Goal: Task Accomplishment & Management: Use online tool/utility

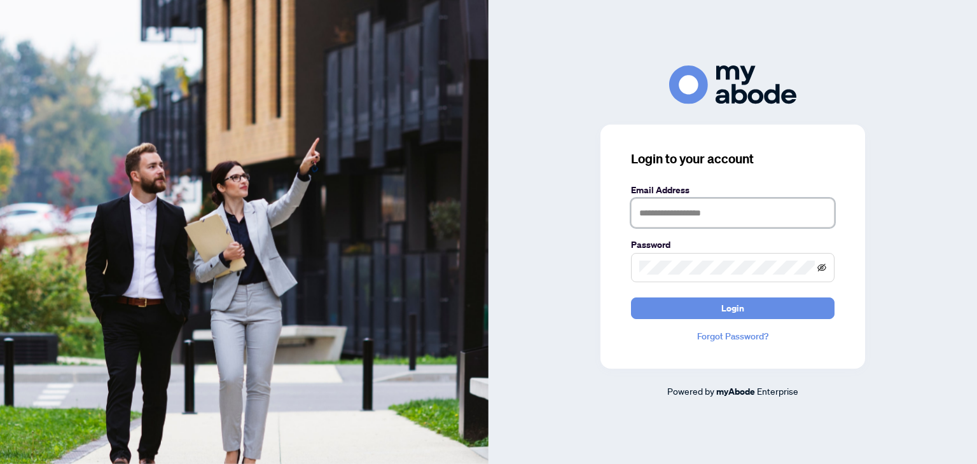
type input "**********"
click at [826, 268] on icon "eye-invisible" at bounding box center [822, 268] width 9 height 8
click at [826, 268] on icon "eye" at bounding box center [822, 268] width 9 height 6
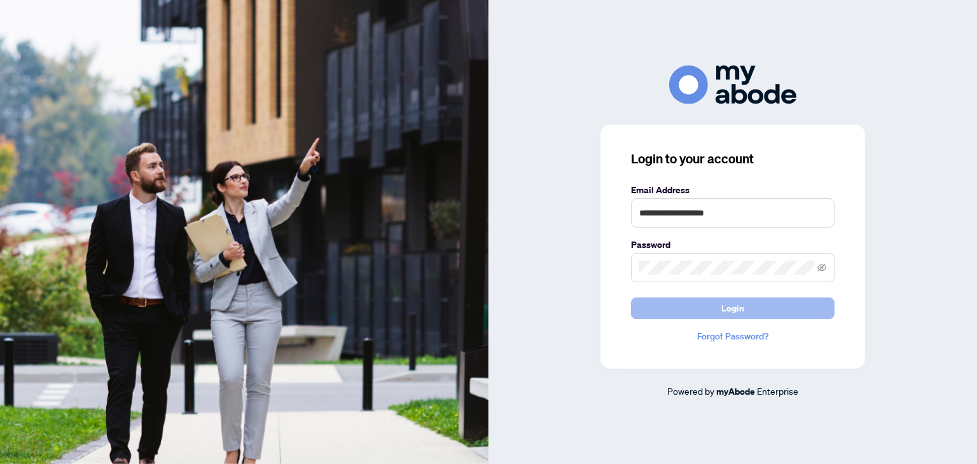
click at [715, 310] on button "Login" at bounding box center [733, 309] width 204 height 22
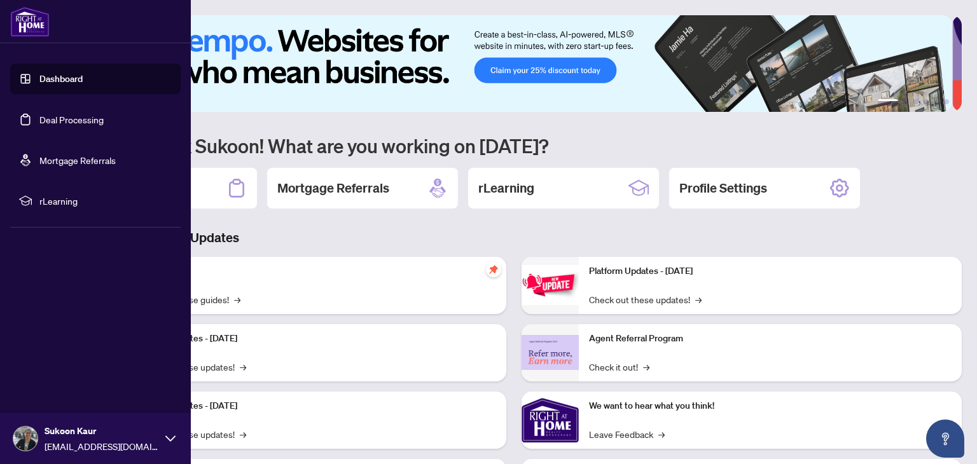
click at [86, 117] on link "Deal Processing" at bounding box center [71, 119] width 64 height 11
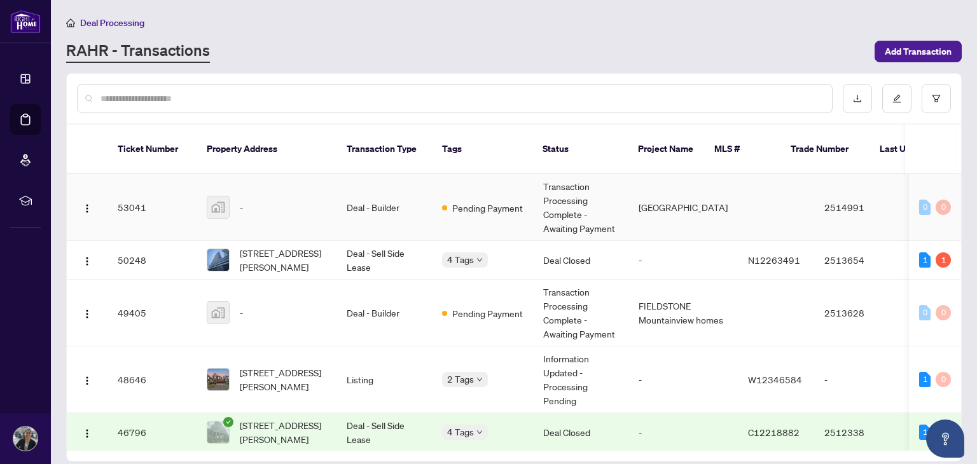
click at [242, 200] on span "-" at bounding box center [241, 207] width 3 height 14
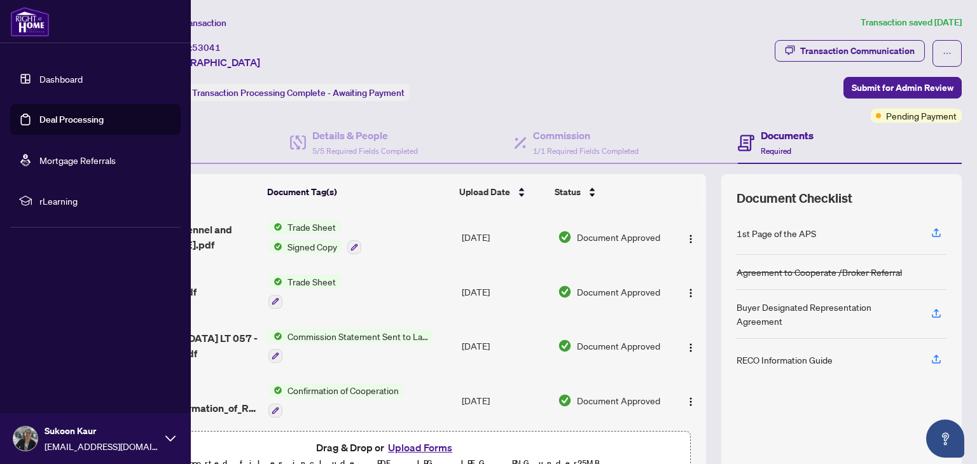
click at [70, 120] on link "Deal Processing" at bounding box center [71, 119] width 64 height 11
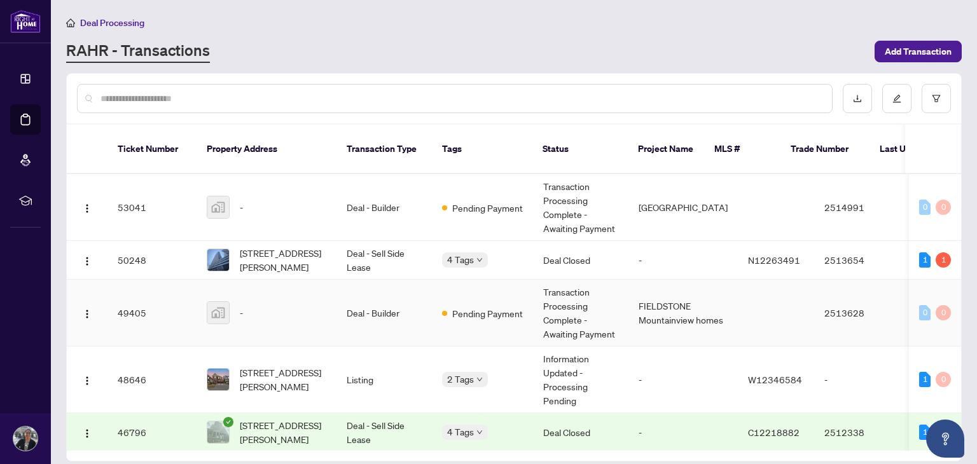
click at [374, 301] on td "Deal - Builder" at bounding box center [384, 313] width 95 height 67
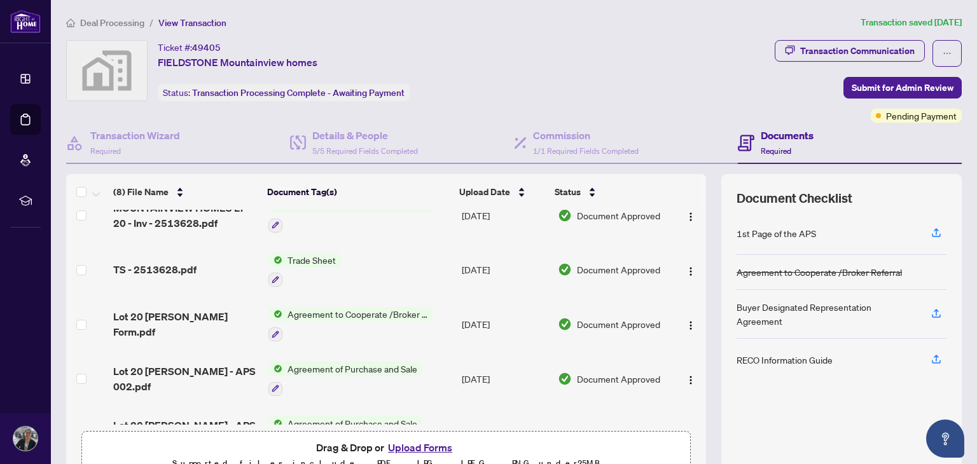
scroll to position [79, 0]
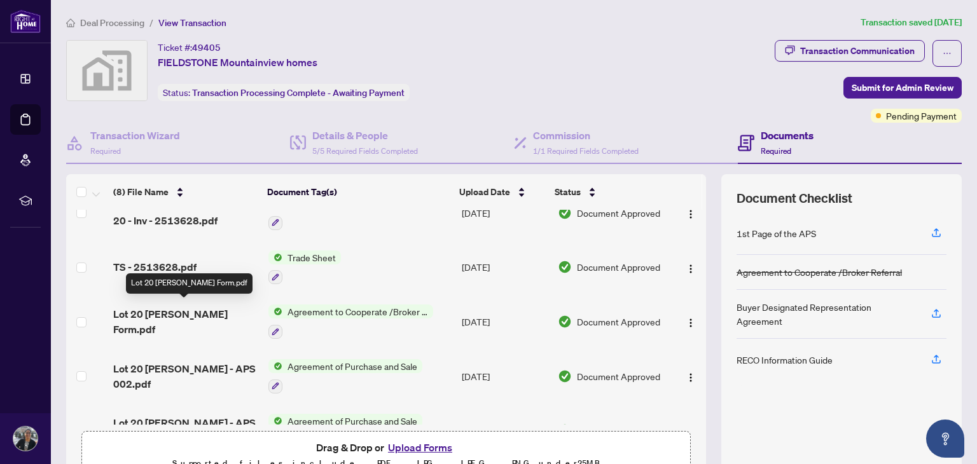
click at [144, 314] on span "Lot 20 [PERSON_NAME] Form.pdf" at bounding box center [185, 322] width 144 height 31
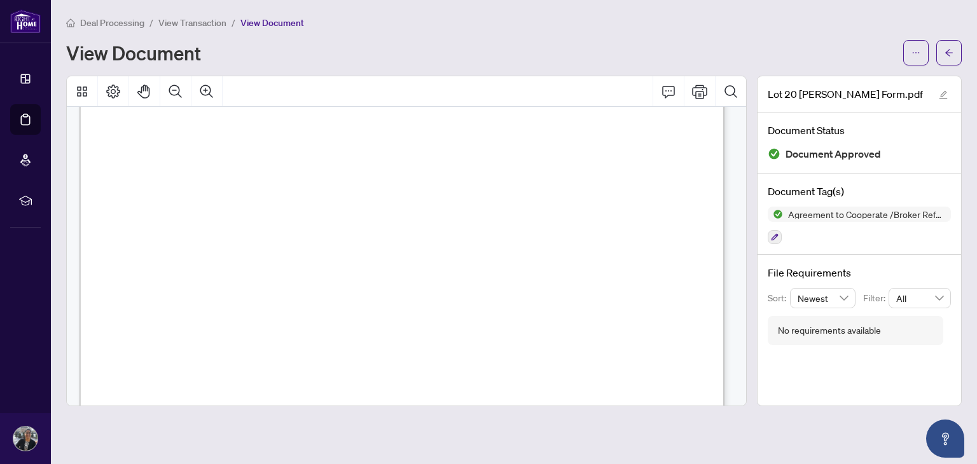
scroll to position [1348, 0]
click at [946, 55] on icon "arrow-left" at bounding box center [949, 52] width 9 height 9
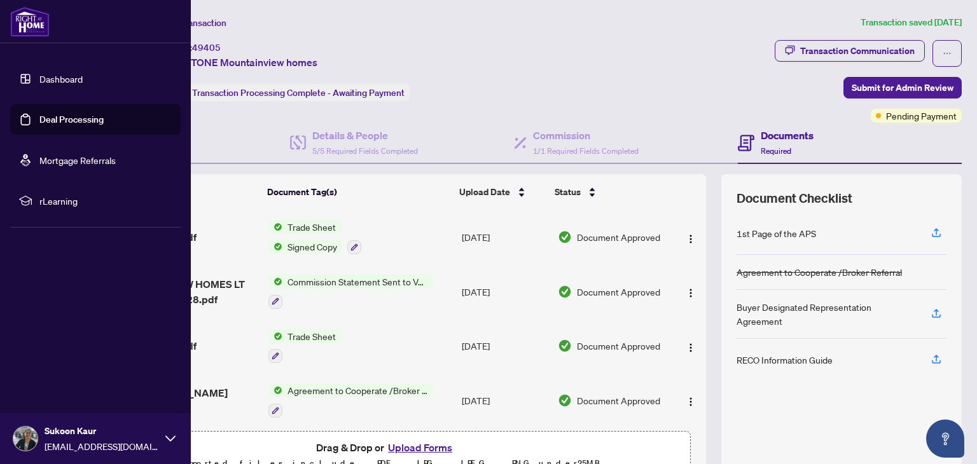
click at [66, 125] on link "Deal Processing" at bounding box center [71, 119] width 64 height 11
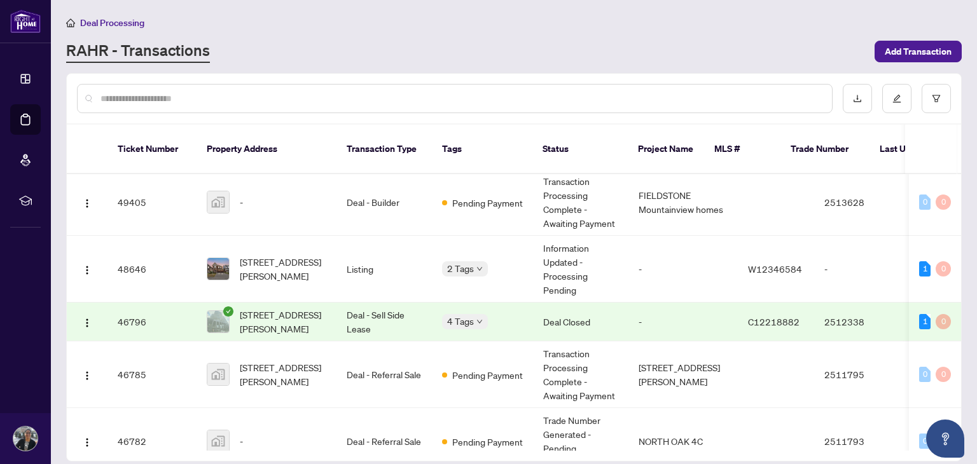
scroll to position [111, 0]
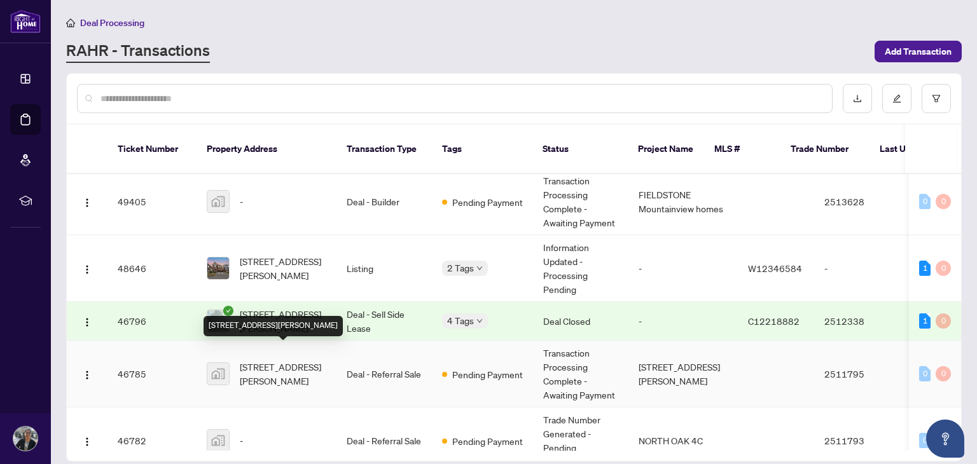
click at [288, 361] on span "[STREET_ADDRESS][PERSON_NAME]" at bounding box center [283, 374] width 87 height 28
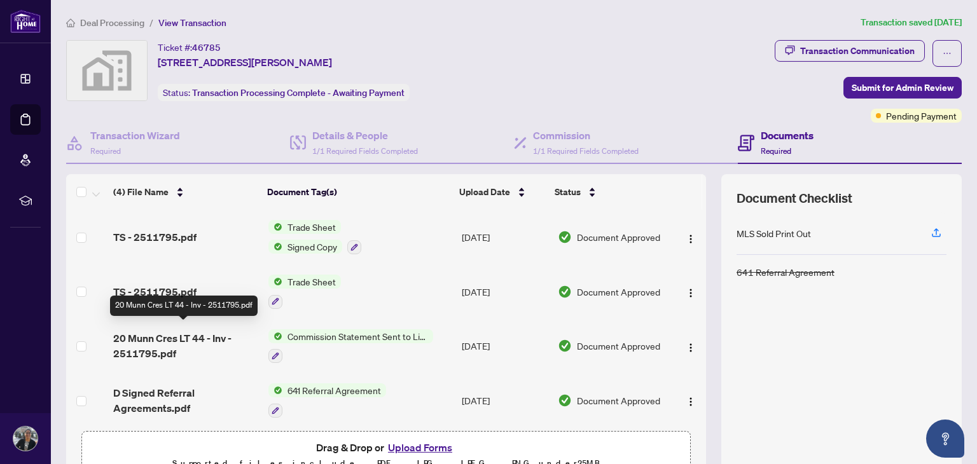
scroll to position [3, 0]
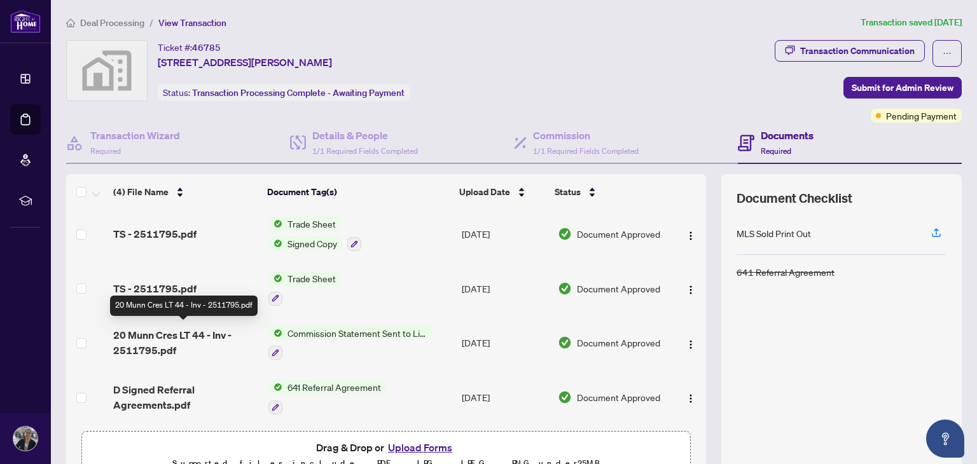
click at [157, 335] on span "20 Munn Cres LT 44 - Inv - 2511795.pdf" at bounding box center [185, 343] width 144 height 31
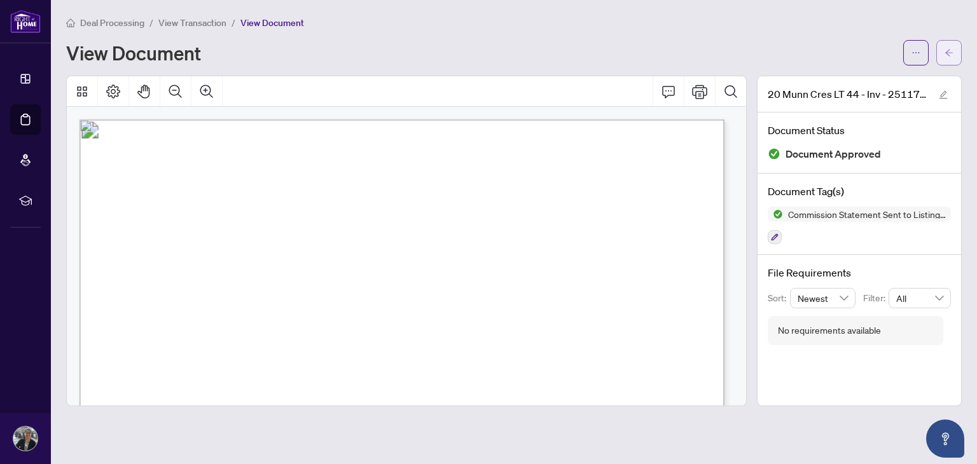
click at [957, 52] on button "button" at bounding box center [949, 52] width 25 height 25
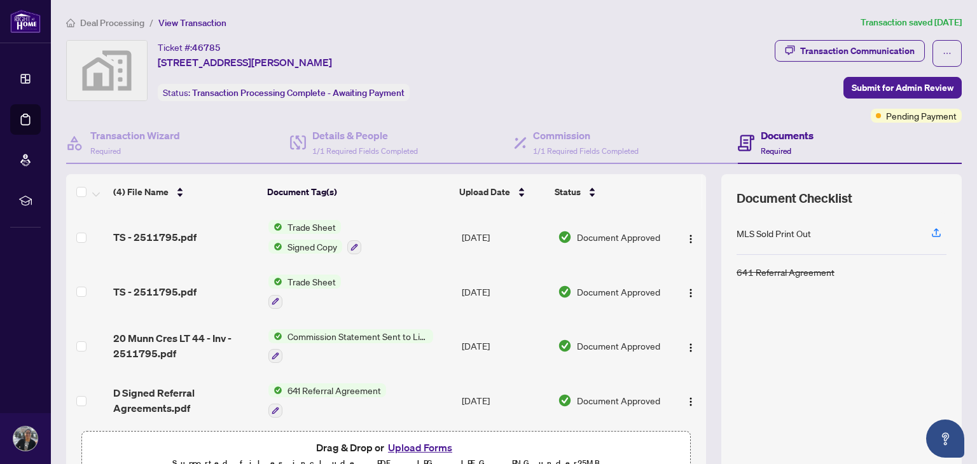
scroll to position [3, 0]
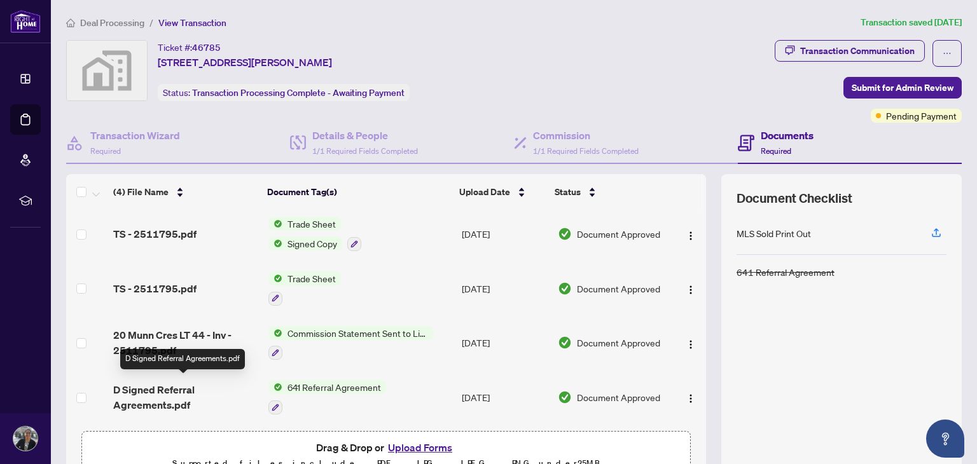
click at [166, 390] on span "D Signed Referral Agreements.pdf" at bounding box center [185, 397] width 144 height 31
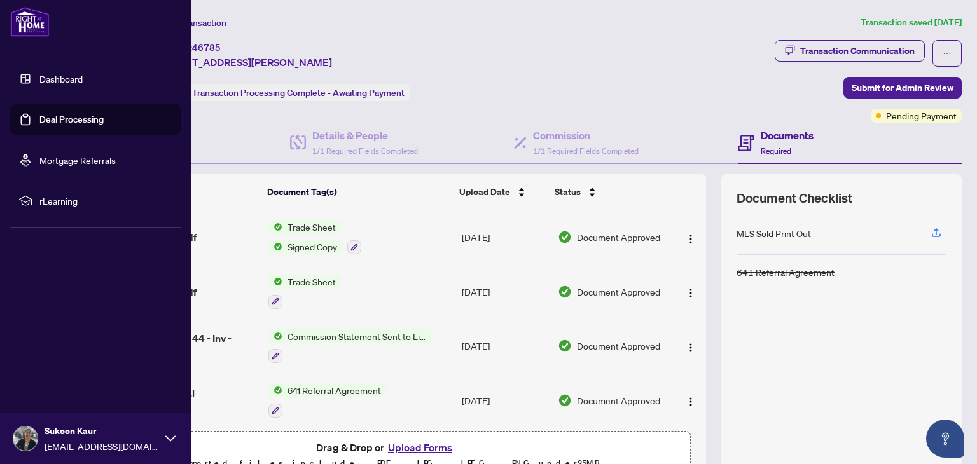
click at [64, 122] on link "Deal Processing" at bounding box center [71, 119] width 64 height 11
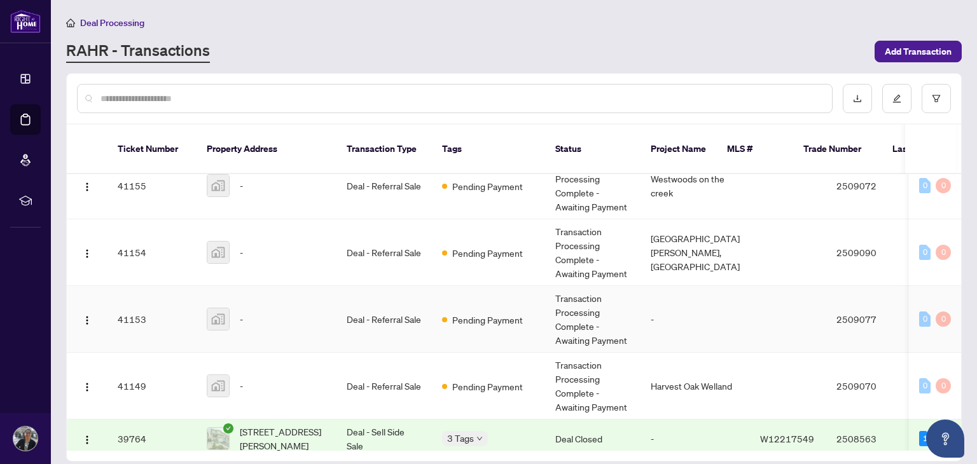
drag, startPoint x: 350, startPoint y: 310, endPoint x: 332, endPoint y: 318, distance: 19.4
click at [332, 318] on td "-" at bounding box center [267, 319] width 140 height 67
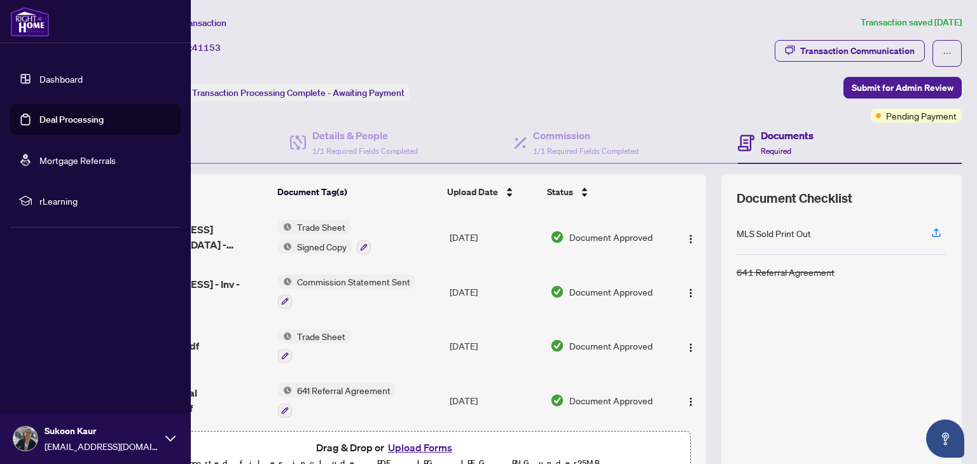
click at [89, 125] on link "Deal Processing" at bounding box center [71, 119] width 64 height 11
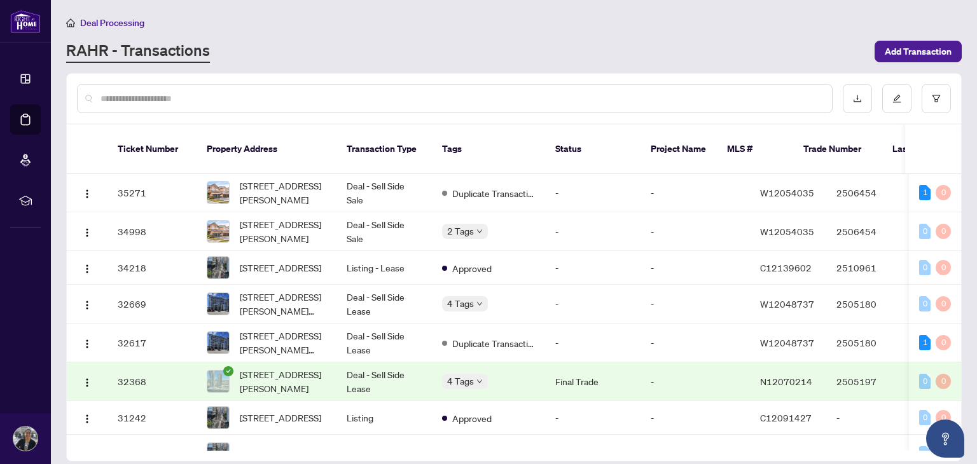
scroll to position [1805, 0]
click at [578, 139] on th "Status" at bounding box center [592, 150] width 95 height 50
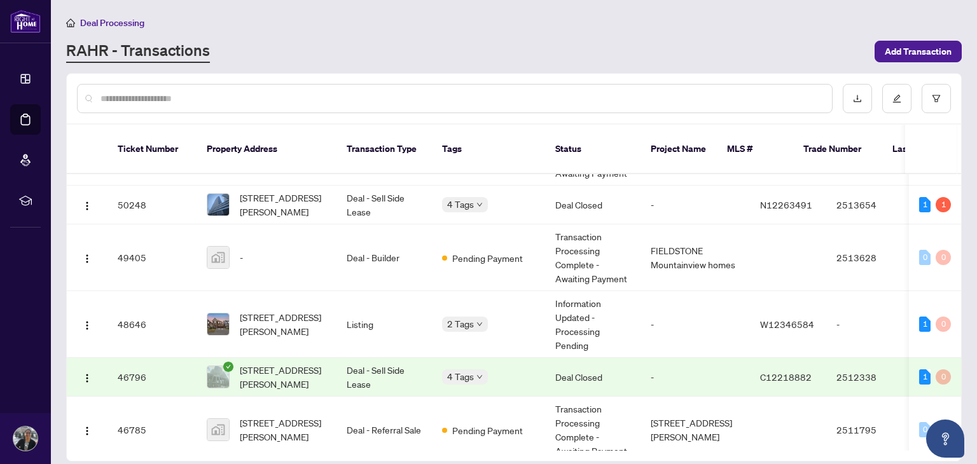
scroll to position [0, 0]
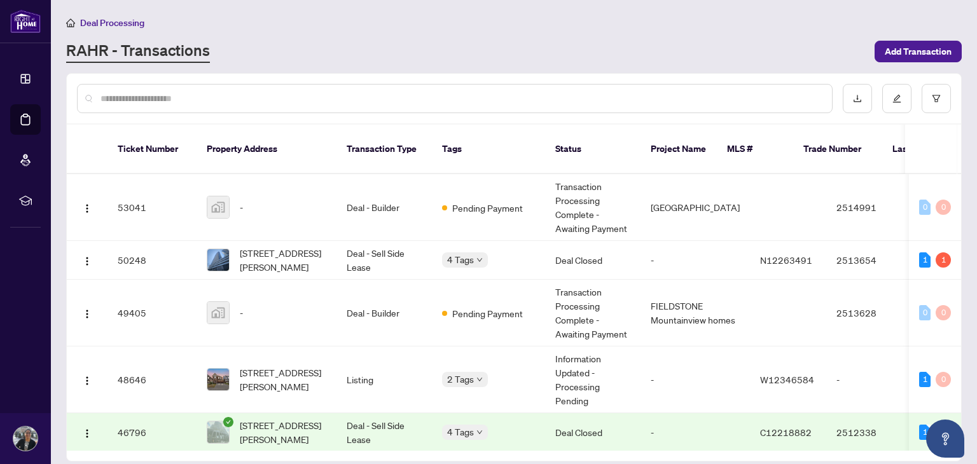
click at [388, 144] on th "Transaction Type" at bounding box center [384, 150] width 95 height 50
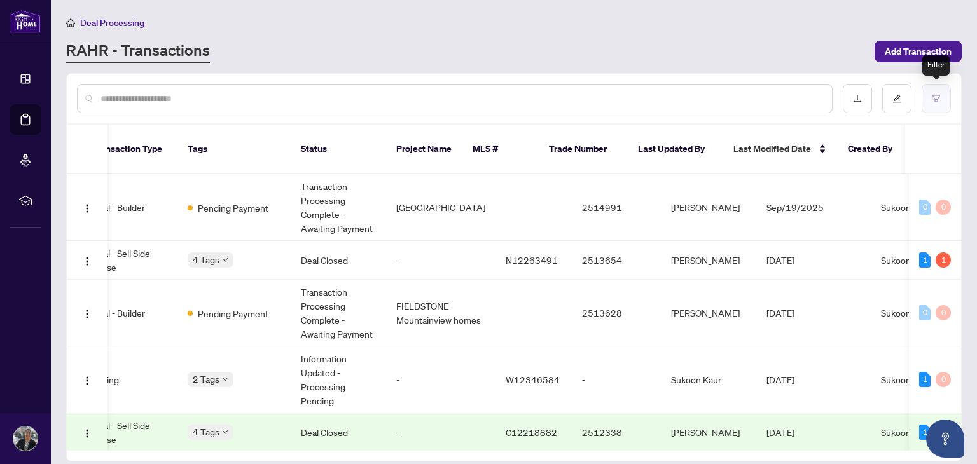
click at [939, 100] on icon "filter" at bounding box center [936, 98] width 9 height 9
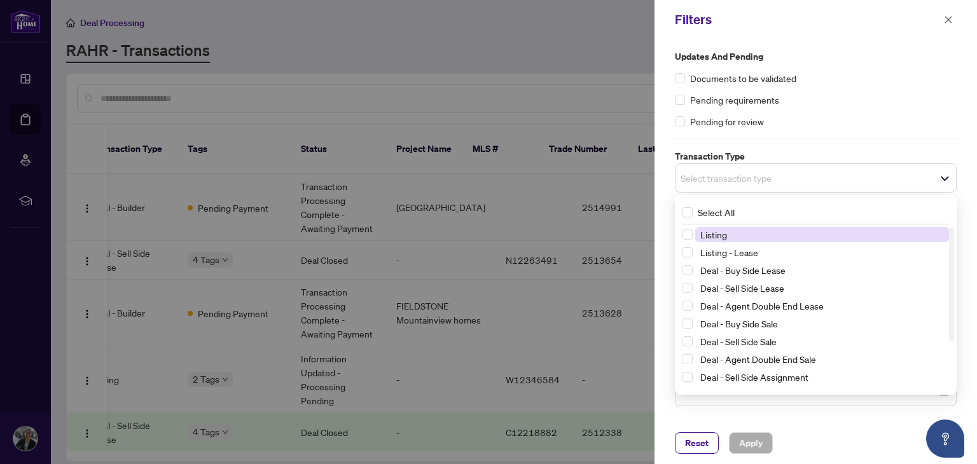
click at [944, 178] on span "Select transaction type" at bounding box center [816, 178] width 281 height 18
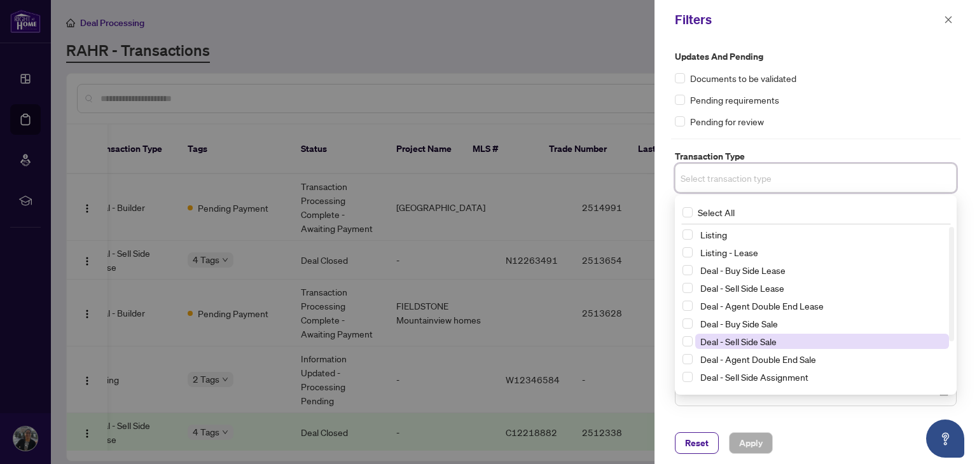
scroll to position [69, 0]
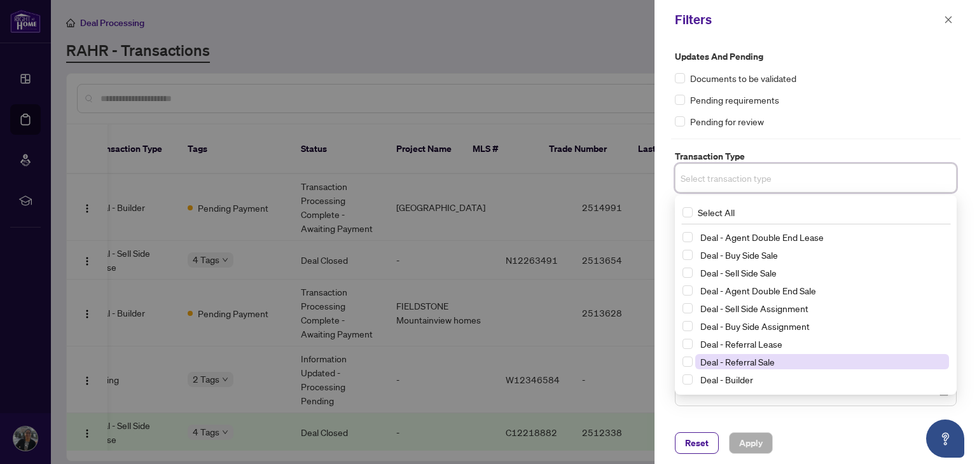
click at [758, 360] on span "Deal - Referral Sale" at bounding box center [738, 361] width 74 height 11
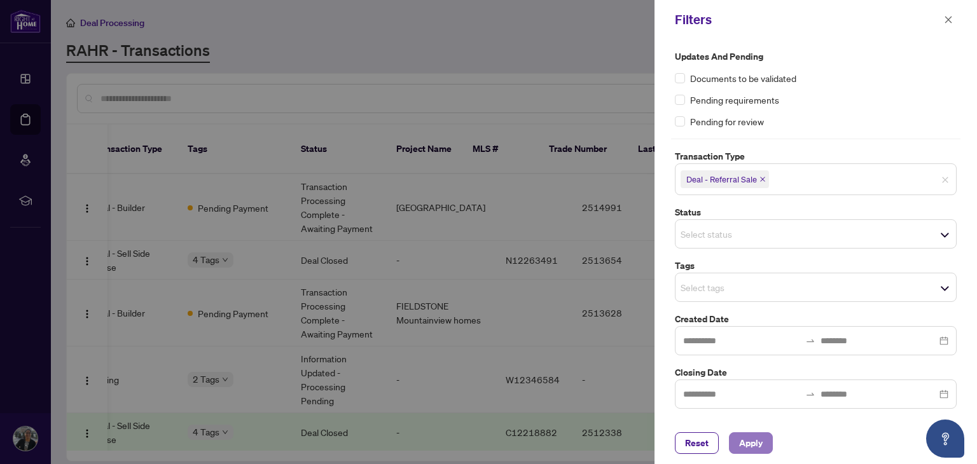
click at [753, 445] on span "Apply" at bounding box center [751, 443] width 24 height 20
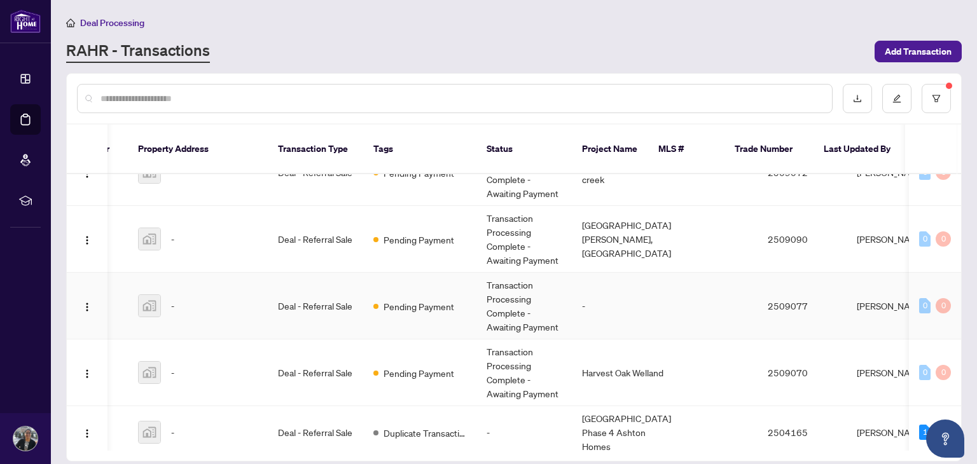
scroll to position [0, 0]
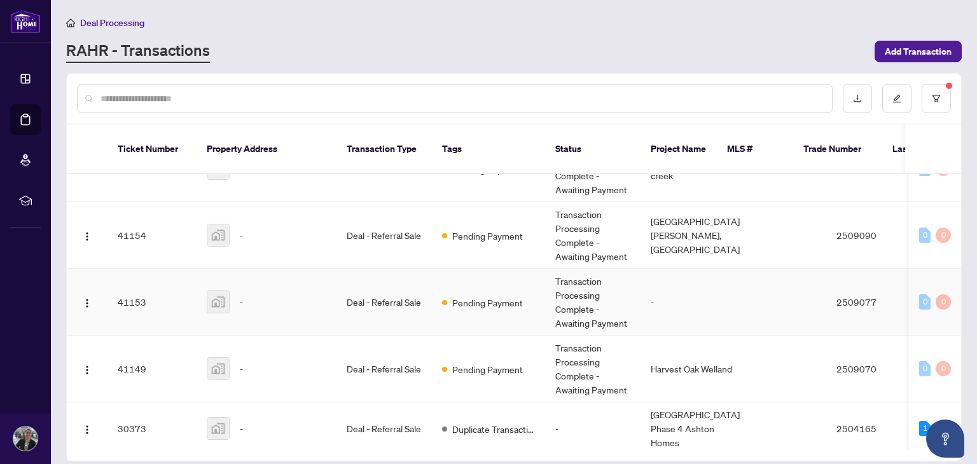
click at [122, 300] on td "41153" at bounding box center [152, 302] width 89 height 67
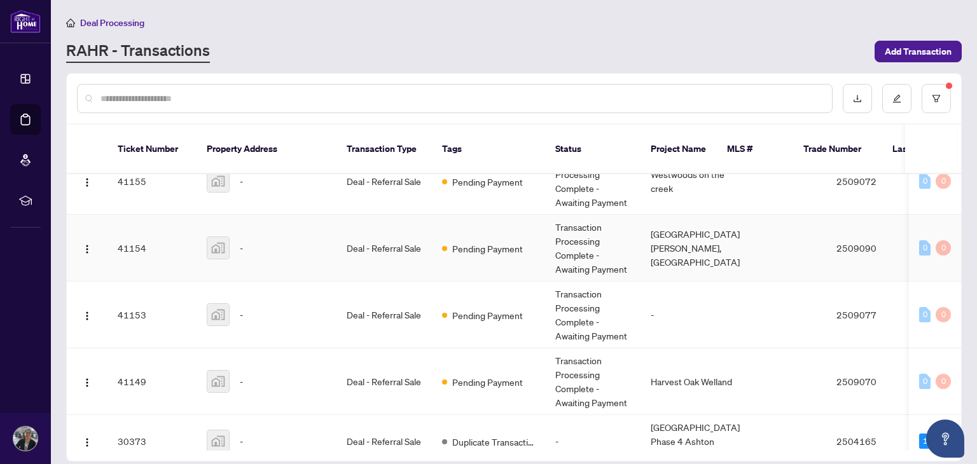
scroll to position [626, 0]
click at [137, 242] on td "41154" at bounding box center [152, 249] width 89 height 67
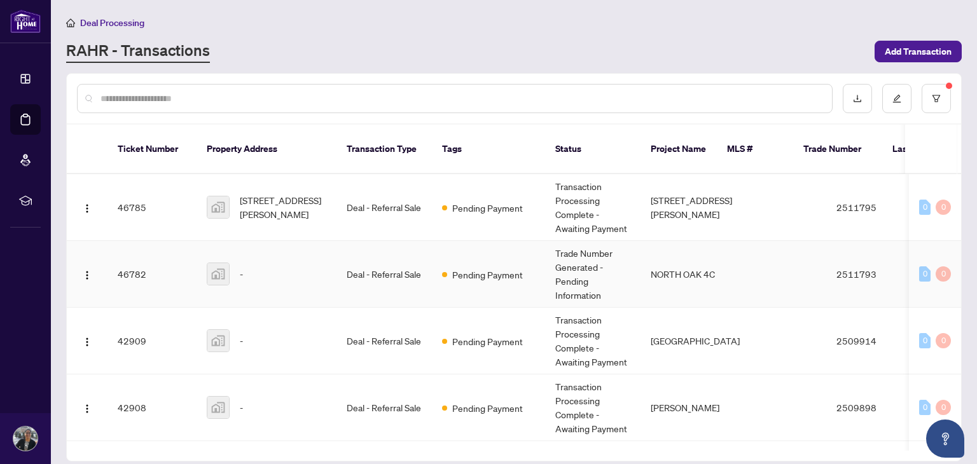
click at [135, 260] on td "46782" at bounding box center [152, 274] width 89 height 67
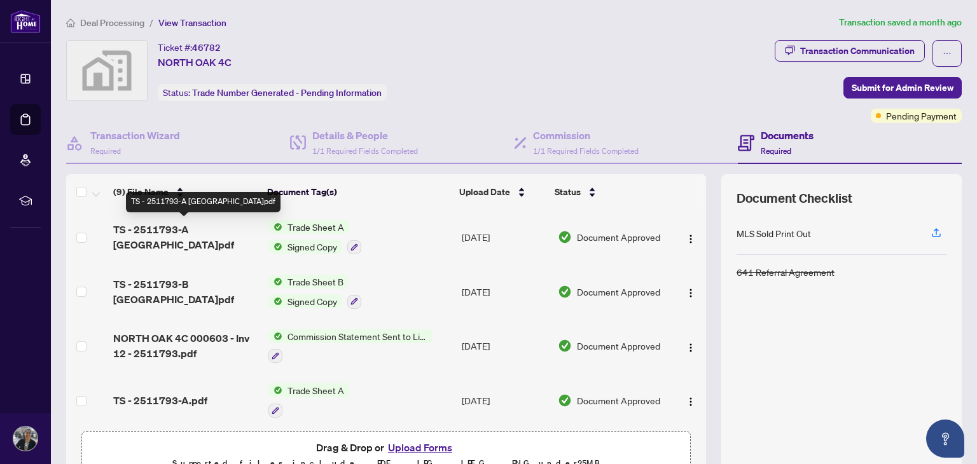
click at [160, 222] on span "TS - 2511793-A [GEOGRAPHIC_DATA]pdf" at bounding box center [185, 237] width 144 height 31
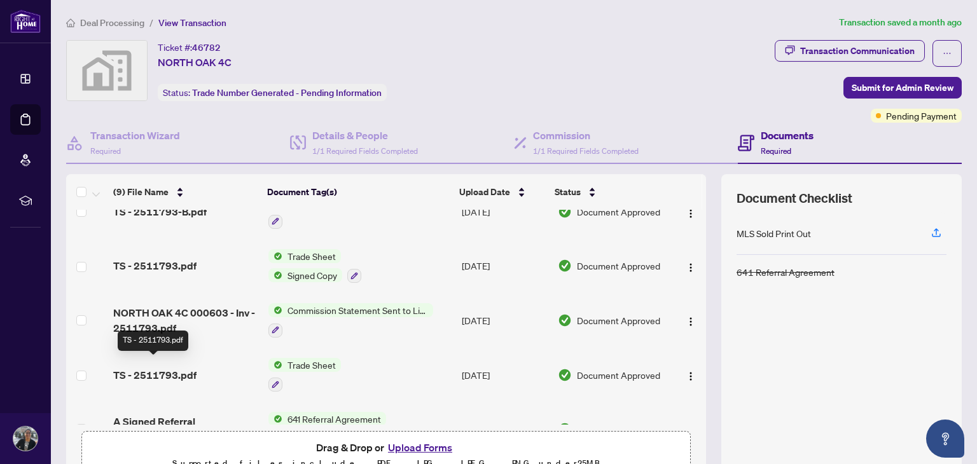
scroll to position [271, 0]
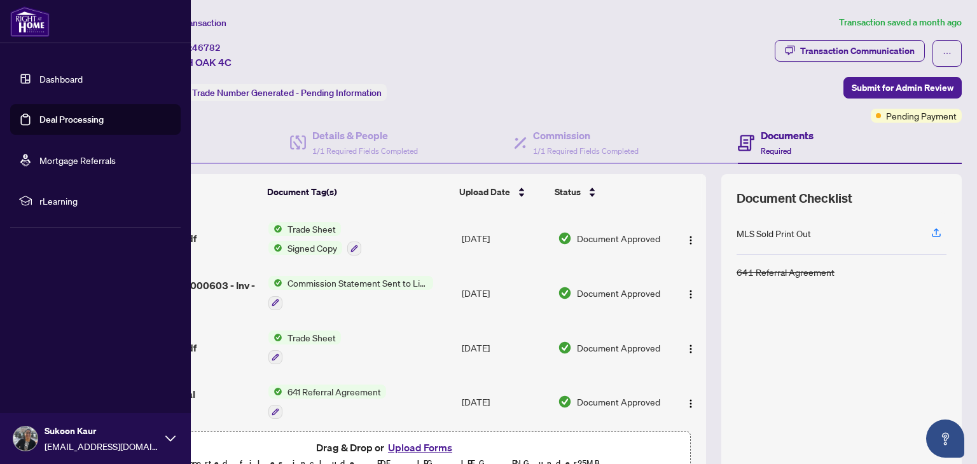
click at [41, 125] on link "Deal Processing" at bounding box center [71, 119] width 64 height 11
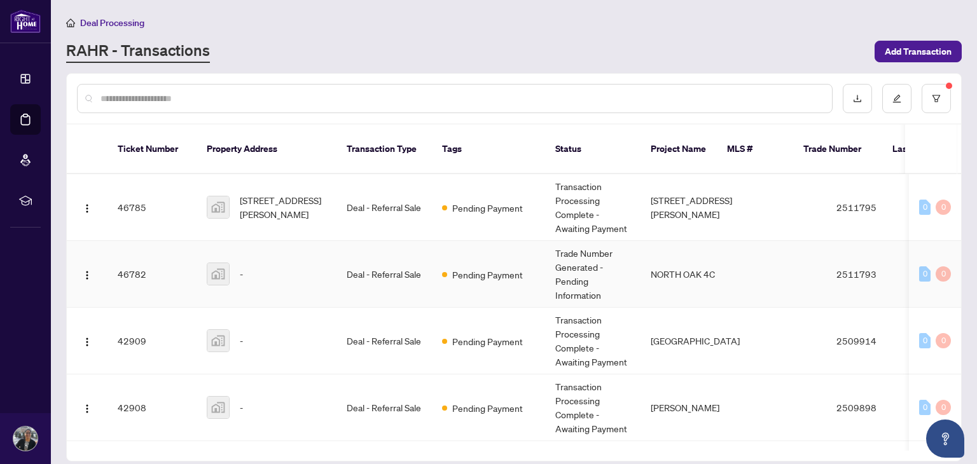
click at [133, 256] on td "46782" at bounding box center [152, 274] width 89 height 67
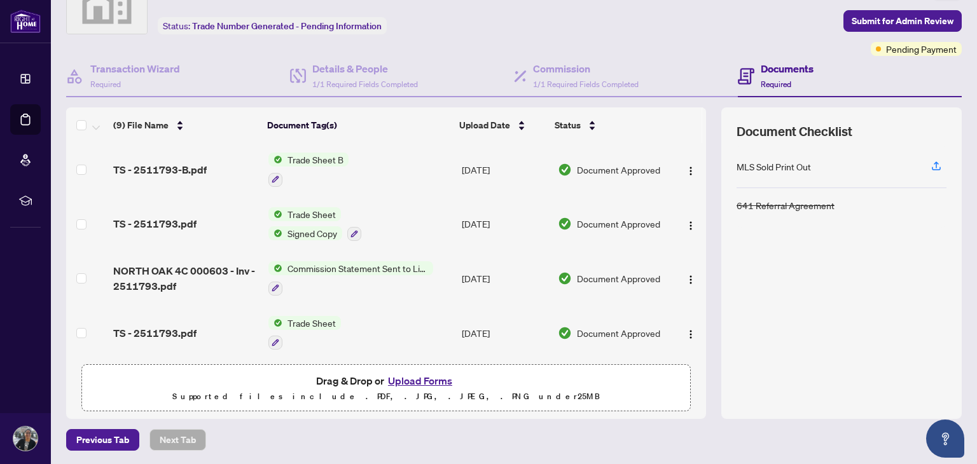
scroll to position [271, 0]
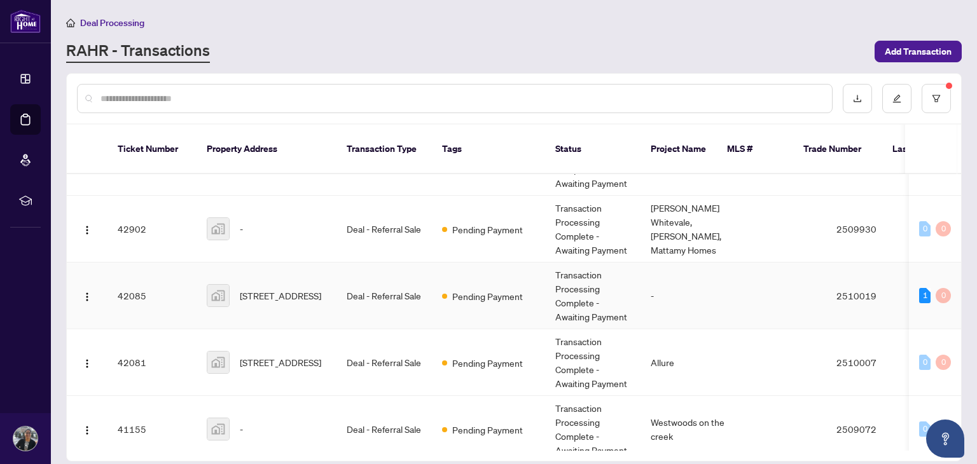
scroll to position [384, 0]
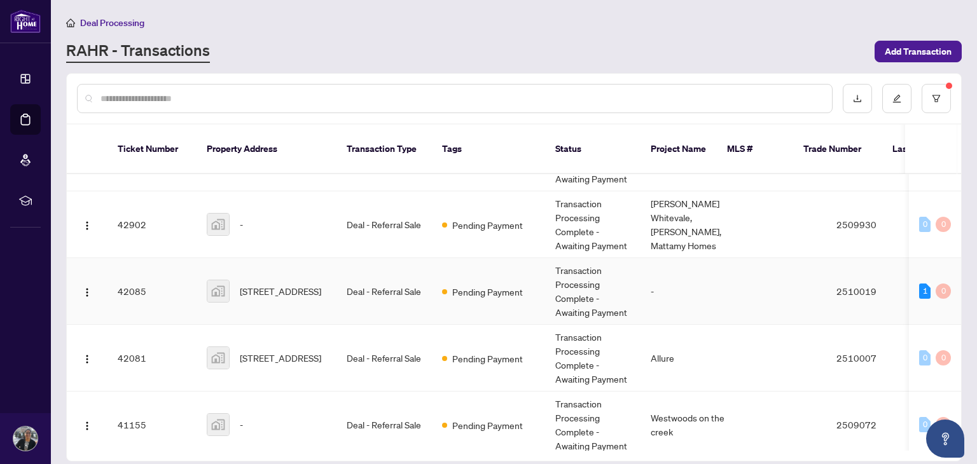
click at [136, 291] on td "42085" at bounding box center [152, 291] width 89 height 67
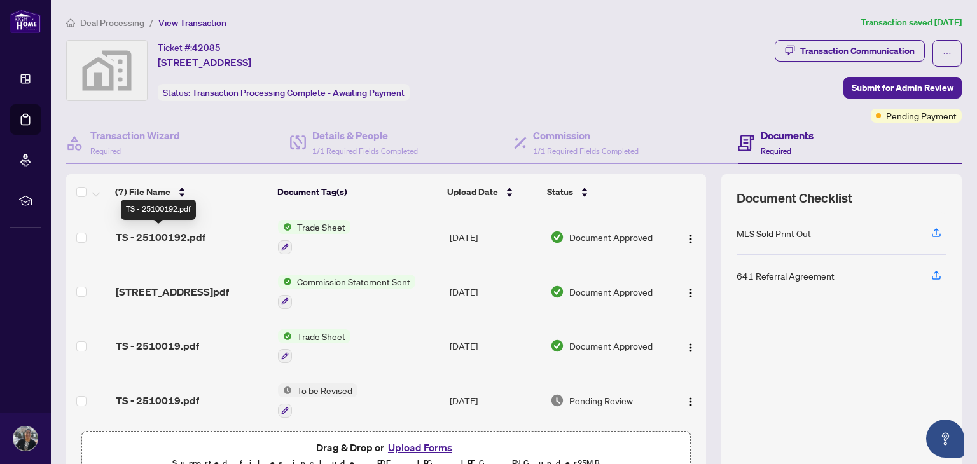
click at [177, 237] on span "TS - 25100192.pdf" at bounding box center [161, 237] width 90 height 15
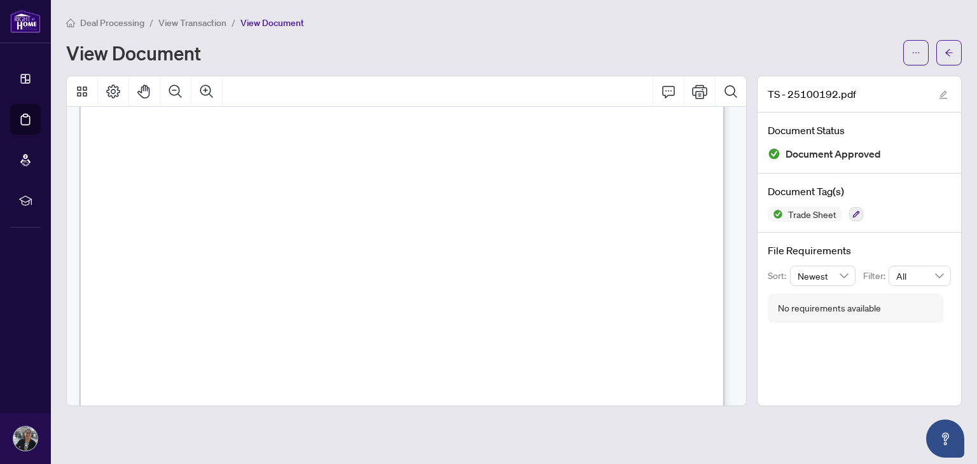
scroll to position [169, 0]
click at [949, 50] on icon "arrow-left" at bounding box center [949, 52] width 9 height 9
